Goal: Task Accomplishment & Management: Manage account settings

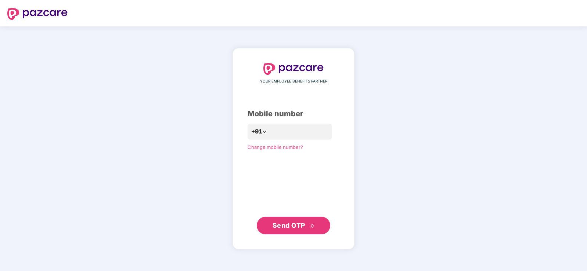
click at [561, 50] on div "YOUR EMPLOYEE BENEFITS PARTNER Mobile number +91 Change mobile number? Send OTP" at bounding box center [293, 148] width 587 height 245
drag, startPoint x: 546, startPoint y: 0, endPoint x: 445, endPoint y: 113, distance: 151.3
click at [445, 113] on div "YOUR EMPLOYEE BENEFITS PARTNER Mobile number +91 Change mobile number? Send OTP" at bounding box center [293, 148] width 587 height 245
click at [275, 133] on input "number" at bounding box center [298, 132] width 60 height 12
click at [283, 131] on input "number" at bounding box center [298, 132] width 60 height 12
